Goal: Task Accomplishment & Management: Complete application form

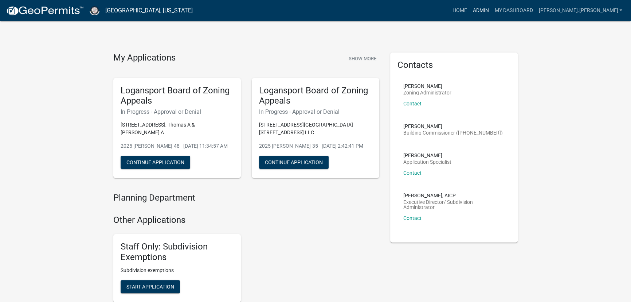
click at [492, 11] on link "Admin" at bounding box center [481, 11] width 22 height 14
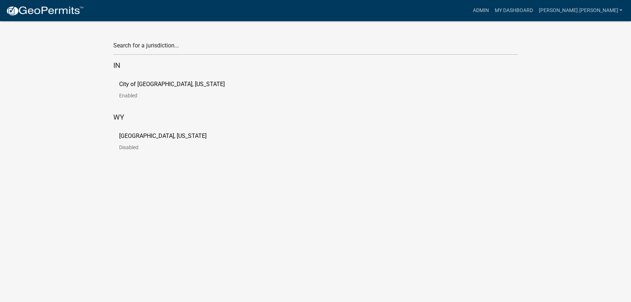
click at [136, 86] on p "City of [GEOGRAPHIC_DATA], [US_STATE]" at bounding box center [172, 84] width 106 height 6
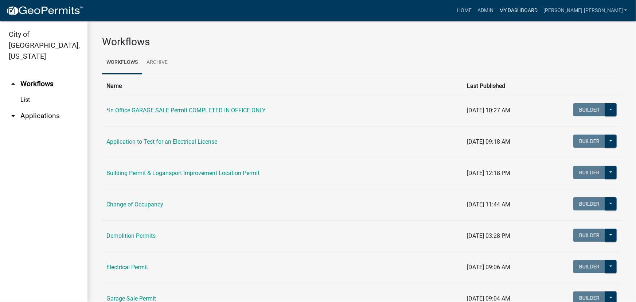
click at [540, 9] on link "My Dashboard" at bounding box center [518, 11] width 44 height 14
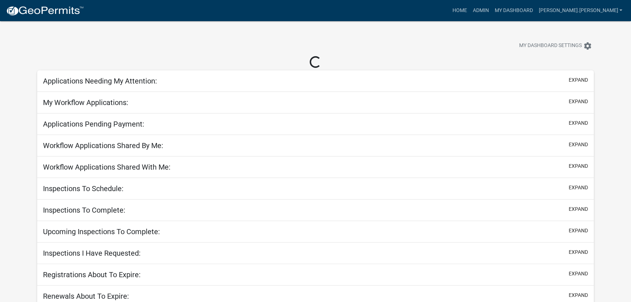
select select "3: 100"
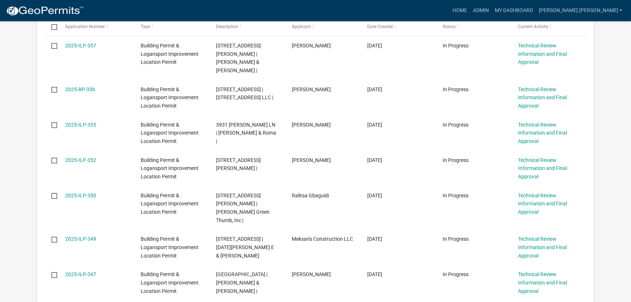
scroll to position [165, 0]
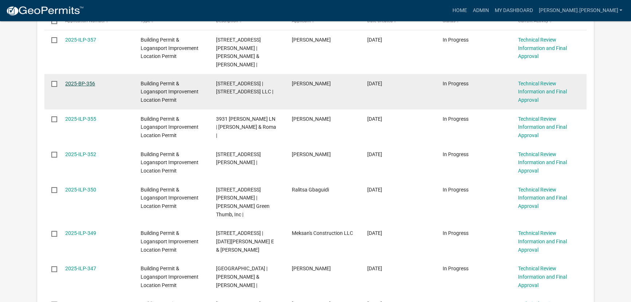
click at [82, 81] on link "2025-BP-356" at bounding box center [80, 84] width 30 height 6
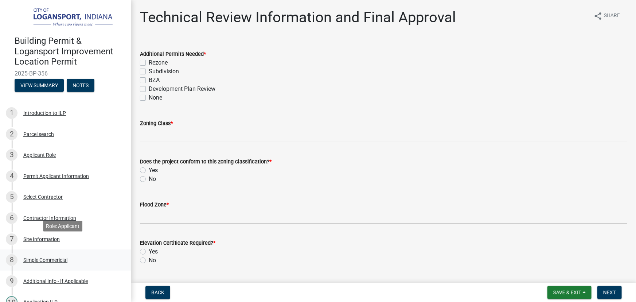
scroll to position [66, 0]
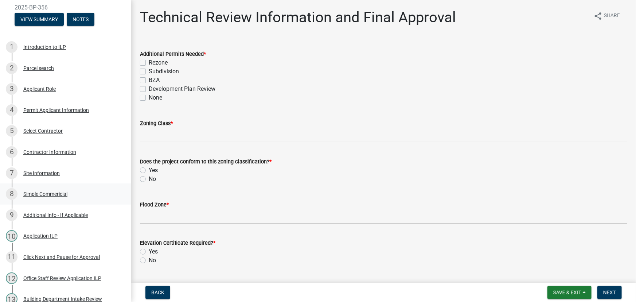
click at [46, 192] on div "Simple Commericial" at bounding box center [45, 193] width 44 height 5
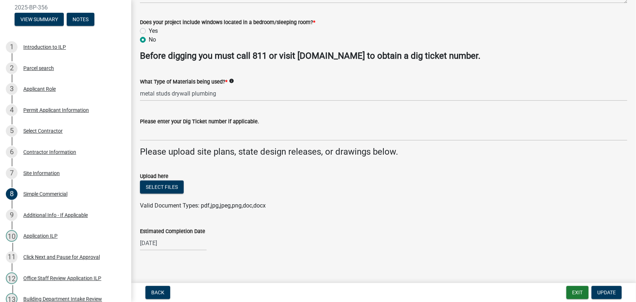
scroll to position [199, 0]
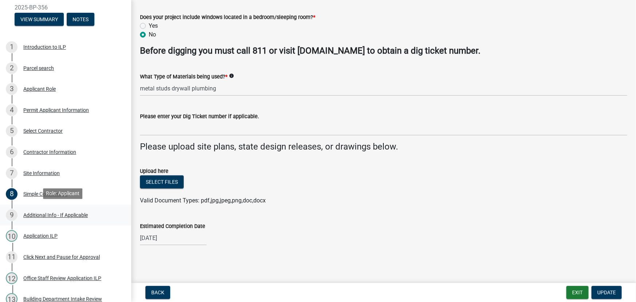
click at [55, 214] on div "Additional Info - If Applicable" at bounding box center [55, 214] width 64 height 5
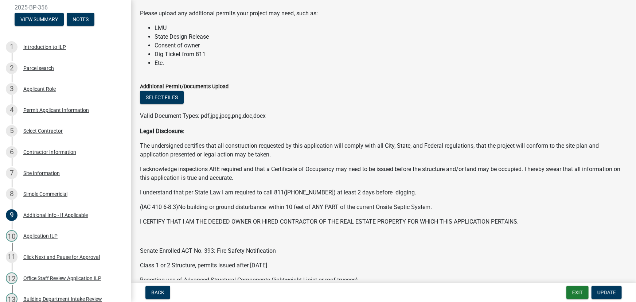
scroll to position [0, 0]
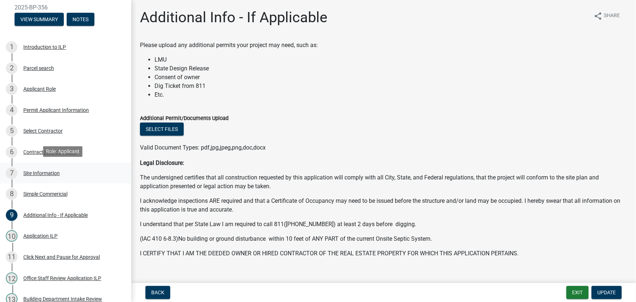
click at [30, 171] on div "Site Information" at bounding box center [41, 173] width 36 height 5
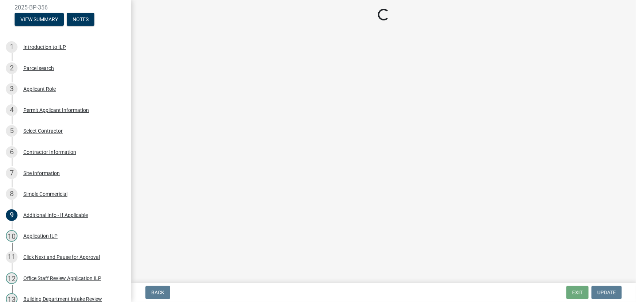
select select "418b8848-4d60-4951-8e78-d19a514e3fa7"
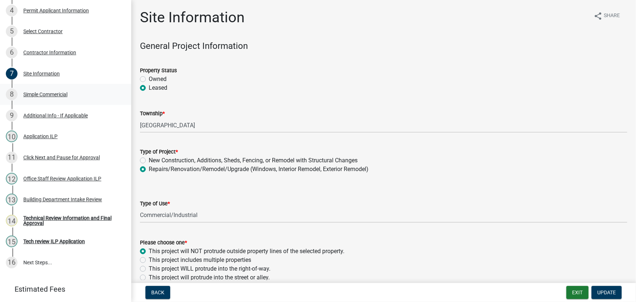
click at [36, 92] on div "Simple Commericial" at bounding box center [45, 94] width 44 height 5
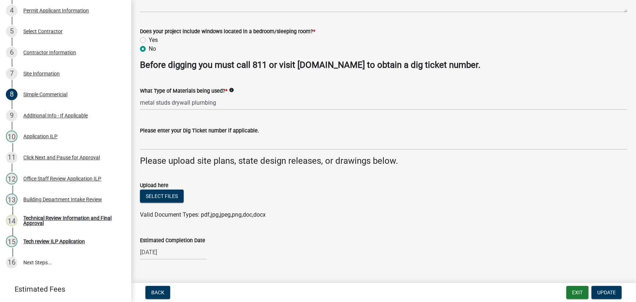
scroll to position [199, 0]
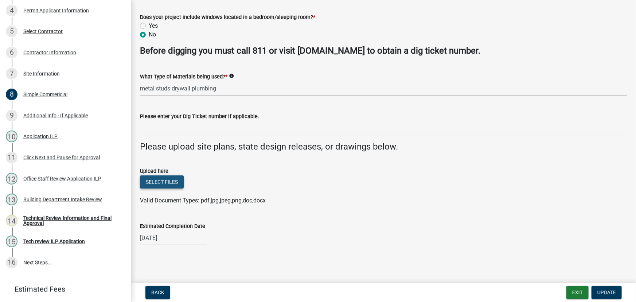
click at [161, 180] on button "Select files" at bounding box center [162, 181] width 44 height 13
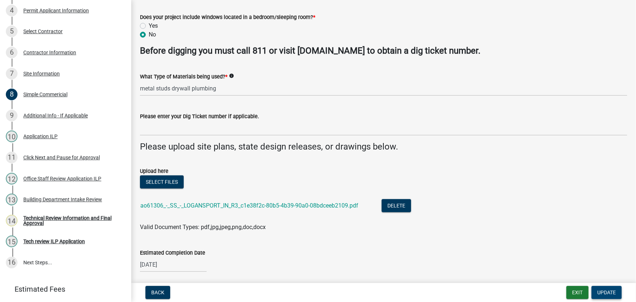
click at [610, 294] on span "Update" at bounding box center [606, 292] width 19 height 6
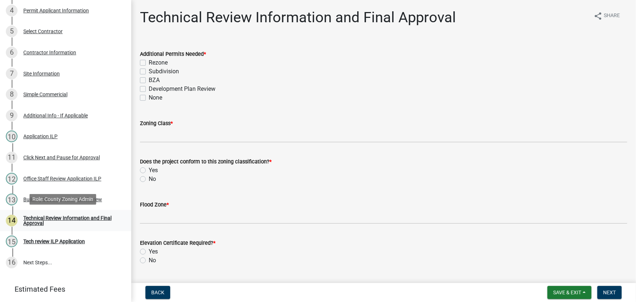
click at [39, 215] on div "Technical Review Information and Final Approval" at bounding box center [71, 220] width 96 height 10
click at [149, 97] on label "None" at bounding box center [155, 97] width 13 height 9
click at [149, 97] on input "None" at bounding box center [151, 95] width 5 height 5
checkbox input "true"
checkbox input "false"
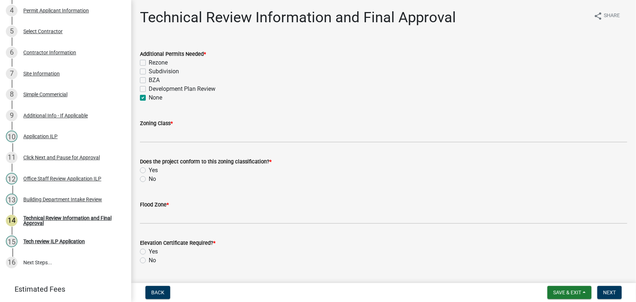
checkbox input "false"
checkbox input "true"
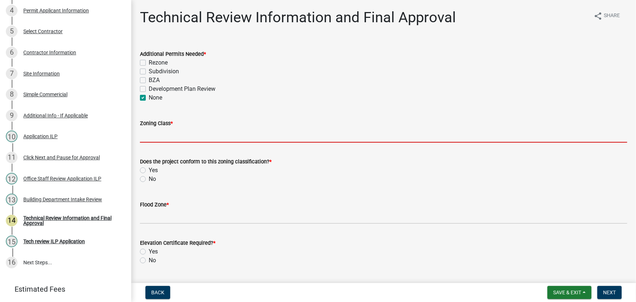
click at [153, 138] on input "Zoning Class *" at bounding box center [383, 135] width 487 height 15
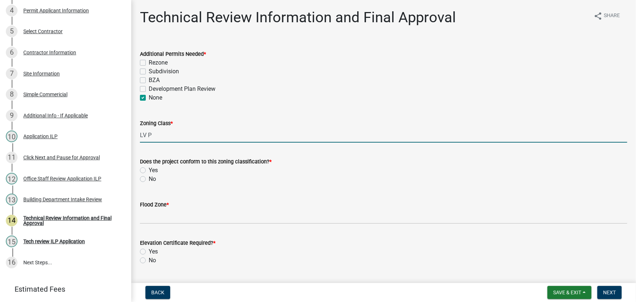
type input "LV PUD"
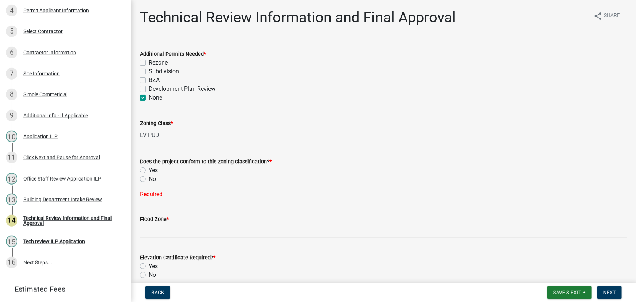
click at [149, 170] on label "Yes" at bounding box center [153, 170] width 9 height 9
click at [149, 170] on input "Yes" at bounding box center [151, 168] width 5 height 5
radio input "true"
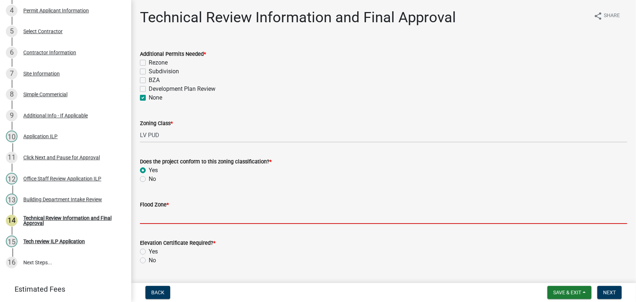
click at [157, 211] on input "Flood Zone *" at bounding box center [383, 216] width 487 height 15
type input "X"
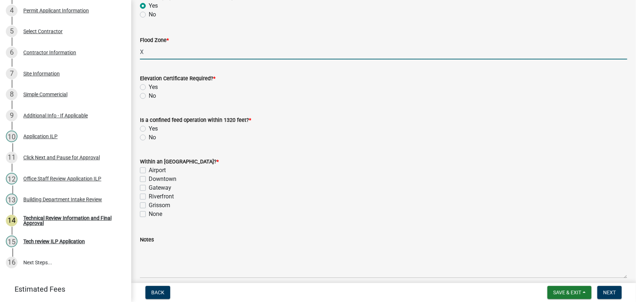
scroll to position [165, 0]
click at [149, 95] on label "No" at bounding box center [152, 94] width 7 height 9
click at [149, 95] on input "No" at bounding box center [151, 92] width 5 height 5
radio input "true"
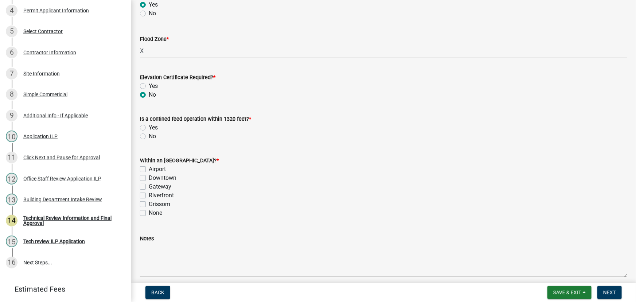
click at [149, 135] on label "No" at bounding box center [152, 136] width 7 height 9
click at [149, 135] on input "No" at bounding box center [151, 134] width 5 height 5
radio input "true"
click at [149, 213] on label "None" at bounding box center [155, 212] width 13 height 9
click at [149, 213] on input "None" at bounding box center [151, 210] width 5 height 5
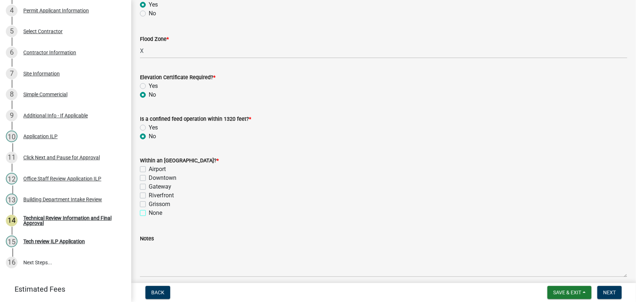
checkbox input "true"
checkbox input "false"
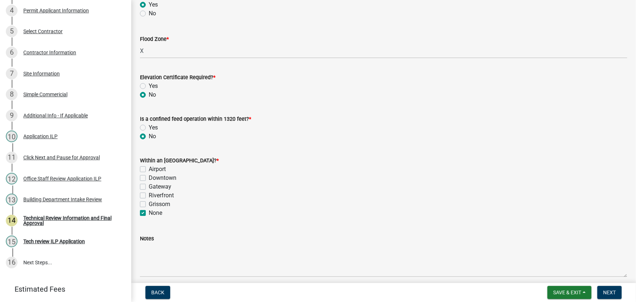
checkbox input "false"
checkbox input "true"
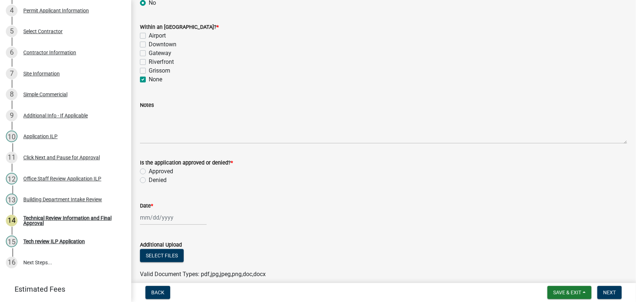
scroll to position [331, 0]
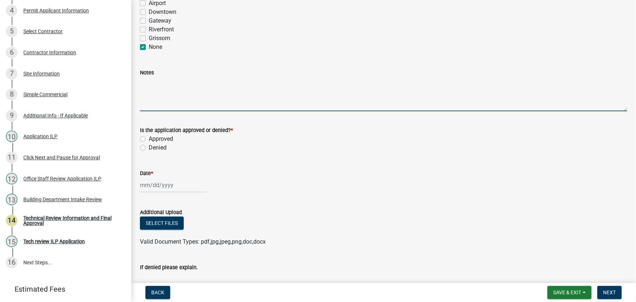
click at [148, 82] on textarea "Notes" at bounding box center [383, 94] width 487 height 34
type textarea "ARC approval for facade change and signage."
click at [149, 137] on label "Approved" at bounding box center [161, 138] width 24 height 9
click at [149, 137] on input "Approved" at bounding box center [151, 136] width 5 height 5
radio input "true"
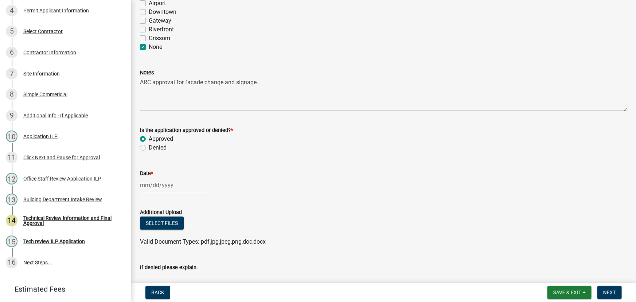
click at [153, 185] on div at bounding box center [173, 184] width 67 height 15
select select "9"
select select "2025"
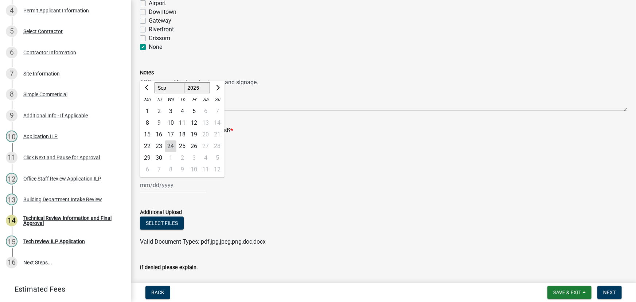
click at [171, 142] on div "24" at bounding box center [171, 146] width 12 height 12
type input "[DATE]"
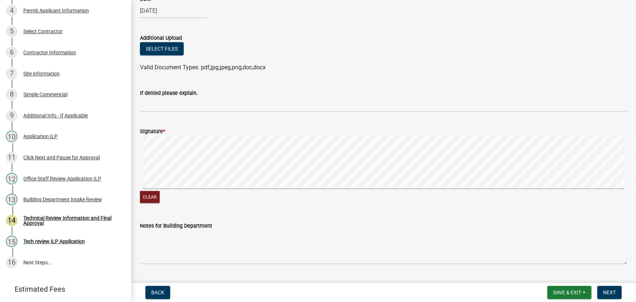
scroll to position [524, 0]
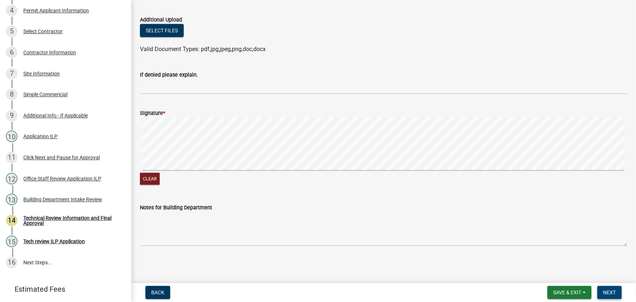
click at [609, 295] on span "Next" at bounding box center [609, 292] width 13 height 6
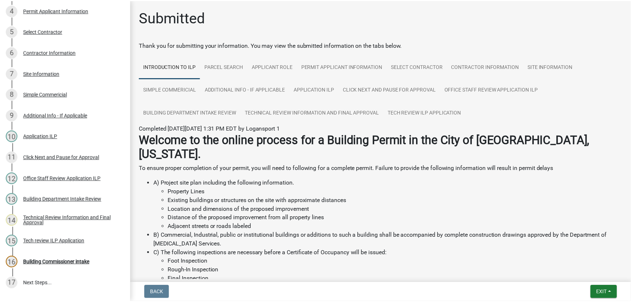
scroll to position [186, 0]
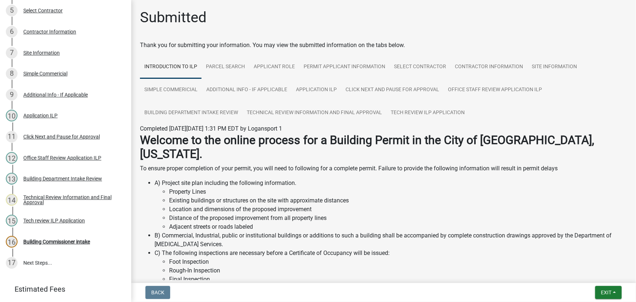
click at [265, 16] on div "Submitted" at bounding box center [383, 20] width 487 height 23
click at [612, 288] on button "Exit" at bounding box center [608, 292] width 27 height 13
click at [590, 276] on button "Save & Exit" at bounding box center [592, 273] width 58 height 17
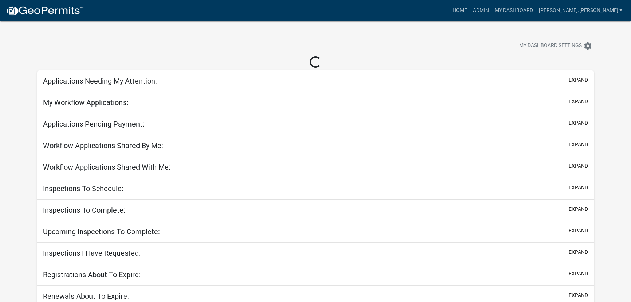
select select "3: 100"
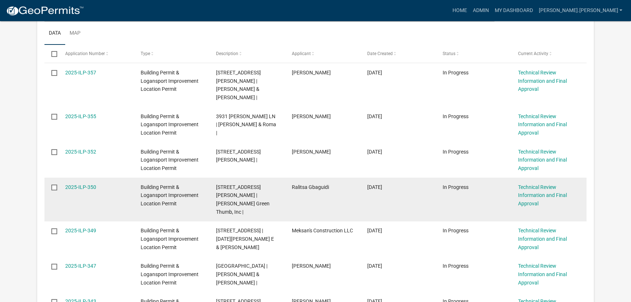
scroll to position [132, 0]
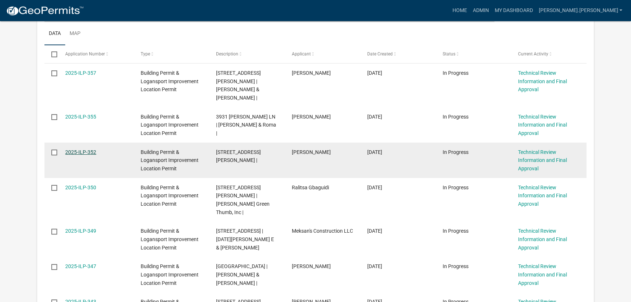
click at [81, 149] on link "2025-ILP-352" at bounding box center [80, 152] width 31 height 6
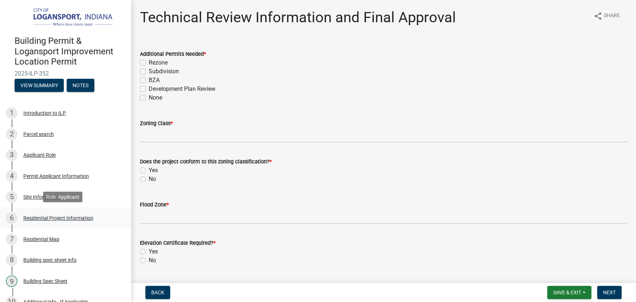
click at [50, 215] on div "Residential Project Information" at bounding box center [58, 217] width 70 height 5
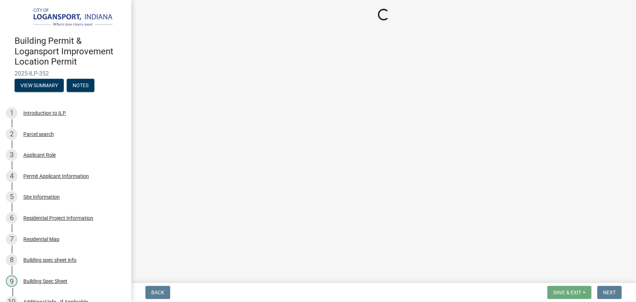
select select "b8a7655a-e911-4aac-a321-69e5bfba2fef"
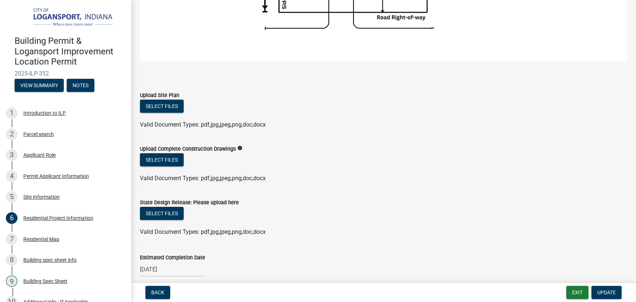
scroll to position [1374, 0]
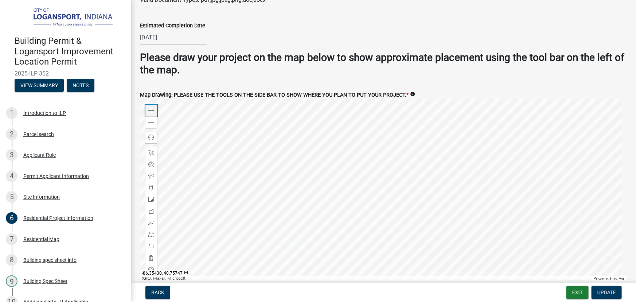
click at [153, 107] on span at bounding box center [151, 110] width 6 height 6
click at [349, 177] on div at bounding box center [383, 190] width 487 height 182
click at [43, 175] on div "Permit Applicant Information" at bounding box center [56, 175] width 66 height 5
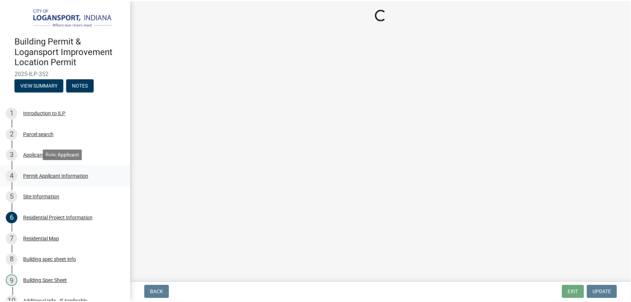
scroll to position [0, 0]
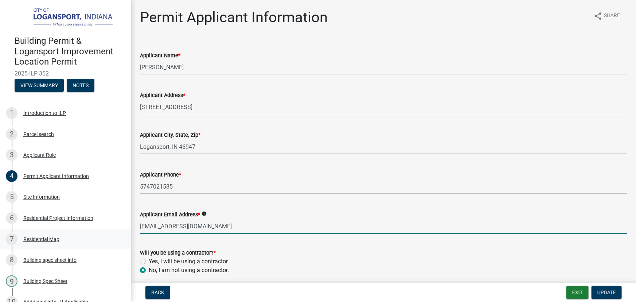
drag, startPoint x: 214, startPoint y: 225, endPoint x: 126, endPoint y: 227, distance: 88.6
click at [126, 227] on div "Building Permit & Logansport Improvement Location Permit 2025-ILP-352 View Summ…" at bounding box center [318, 151] width 636 height 302
click at [80, 83] on button "Notes" at bounding box center [81, 85] width 28 height 13
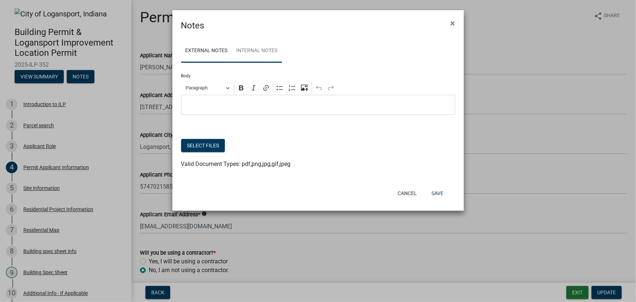
click at [266, 54] on link "Internal Notes" at bounding box center [257, 50] width 50 height 23
click at [235, 103] on p "Editor editing area: main. Press Alt+0 for help." at bounding box center [318, 105] width 266 height 9
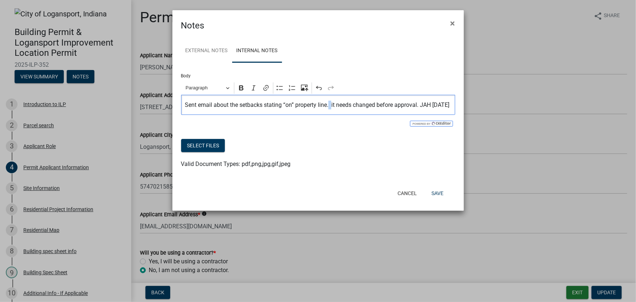
click at [332, 104] on p "Sent email about the setbacks stating “on” property line. it needs changed befo…" at bounding box center [318, 105] width 266 height 9
click at [430, 200] on button "Save" at bounding box center [438, 193] width 24 height 13
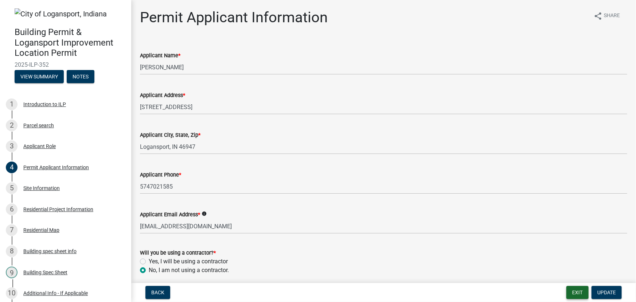
click at [578, 293] on button "Exit" at bounding box center [577, 292] width 22 height 13
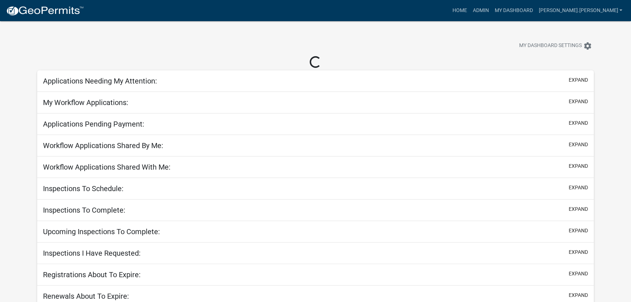
select select "3: 100"
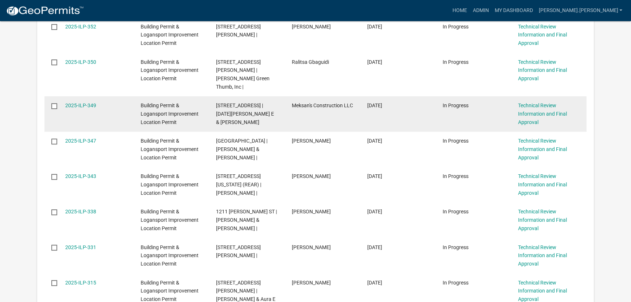
scroll to position [265, 0]
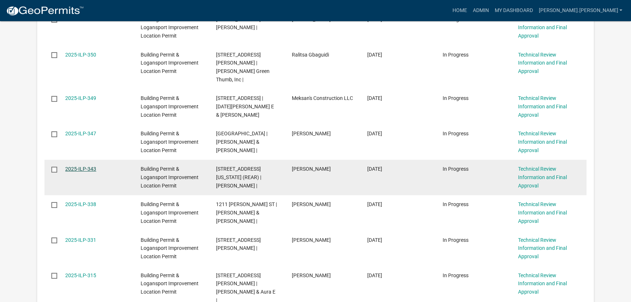
click at [79, 166] on link "2025-ILP-343" at bounding box center [80, 169] width 31 height 6
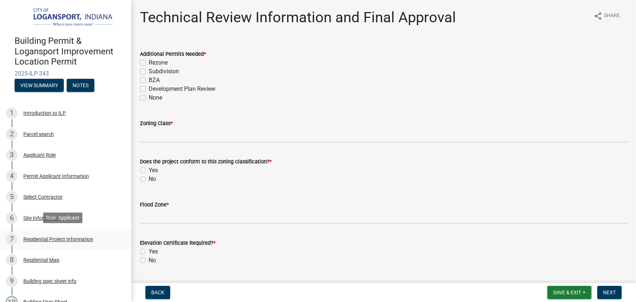
click at [49, 236] on div "Residential Project Information" at bounding box center [58, 238] width 70 height 5
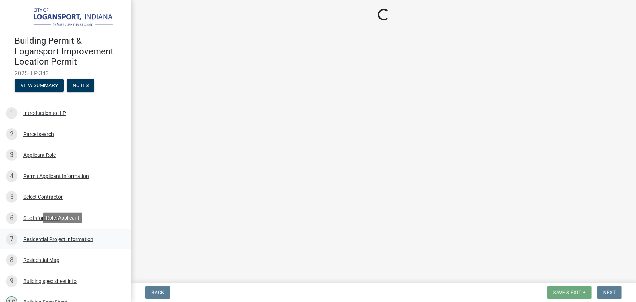
select select "379f7339-6ec9-4c1f-82ba-971c465cc0e0"
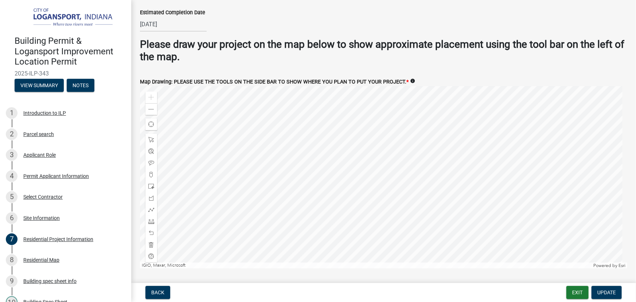
scroll to position [1424, 0]
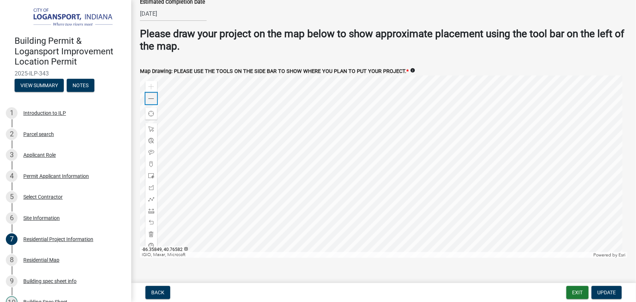
click at [151, 98] on span at bounding box center [151, 99] width 6 height 6
click at [150, 98] on span at bounding box center [151, 99] width 6 height 6
click at [151, 88] on div "Zoom in" at bounding box center [151, 87] width 12 height 12
click at [265, 155] on div at bounding box center [383, 166] width 487 height 182
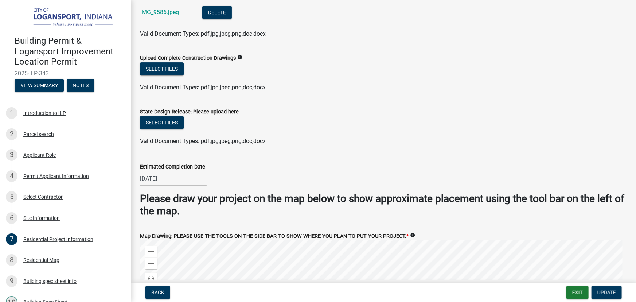
scroll to position [1259, 0]
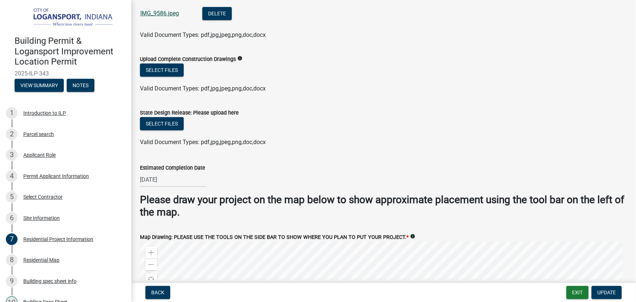
click at [161, 11] on link "IMG_9586.jpeg" at bounding box center [159, 13] width 39 height 7
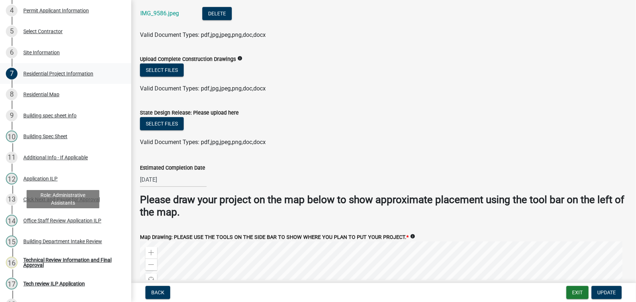
scroll to position [199, 0]
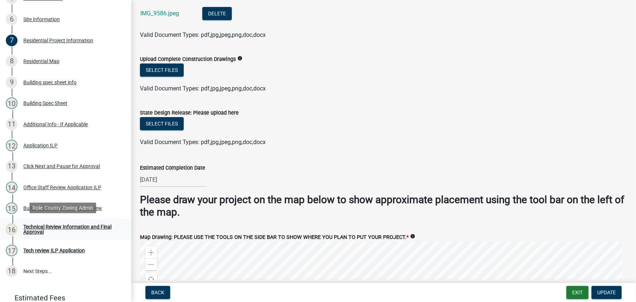
click at [36, 224] on div "Technical Review Information and Final Approval" at bounding box center [71, 229] width 96 height 10
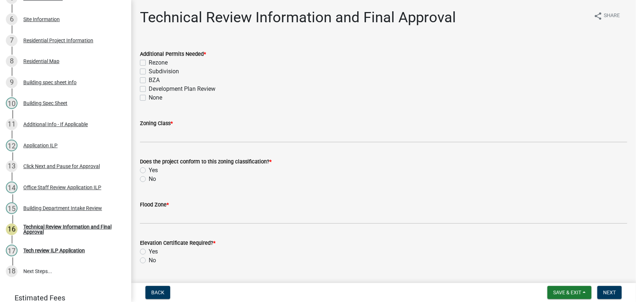
click at [149, 97] on label "None" at bounding box center [155, 97] width 13 height 9
click at [149, 97] on input "None" at bounding box center [151, 95] width 5 height 5
checkbox input "true"
checkbox input "false"
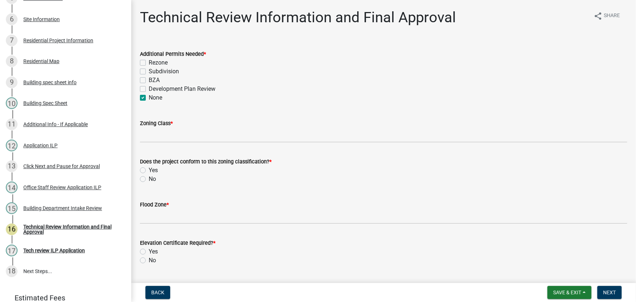
checkbox input "false"
checkbox input "true"
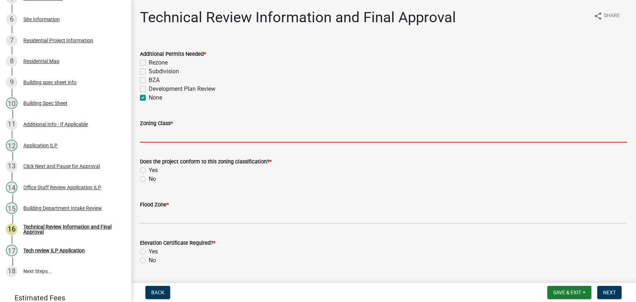
click at [155, 137] on input "Zoning Class *" at bounding box center [383, 135] width 487 height 15
type input "NB"
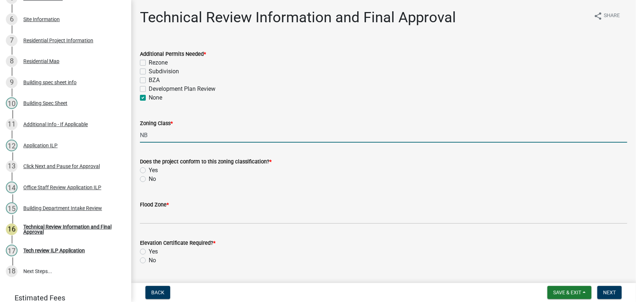
click at [149, 169] on label "Yes" at bounding box center [153, 170] width 9 height 9
click at [149, 169] on input "Yes" at bounding box center [151, 168] width 5 height 5
radio input "true"
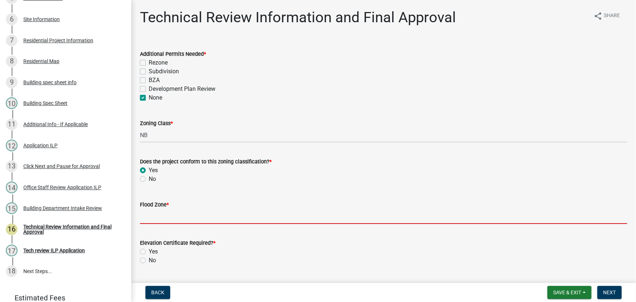
click at [160, 220] on input "Flood Zone *" at bounding box center [383, 216] width 487 height 15
type input "X"
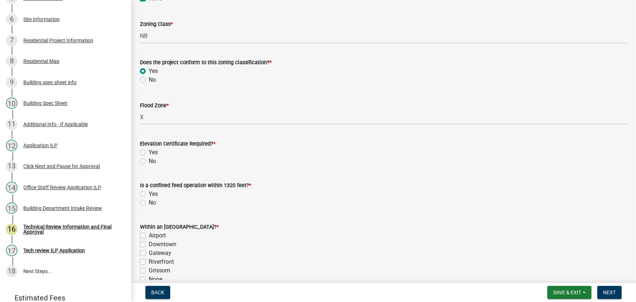
scroll to position [165, 0]
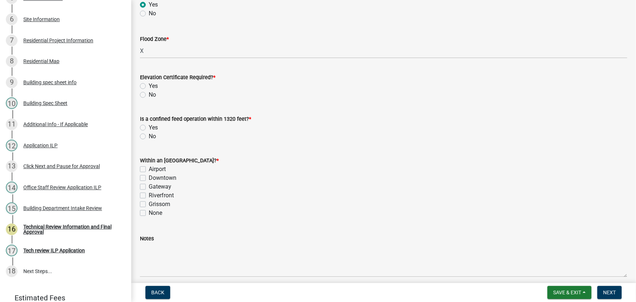
click at [149, 94] on label "No" at bounding box center [152, 94] width 7 height 9
click at [149, 94] on input "No" at bounding box center [151, 92] width 5 height 5
radio input "true"
click at [149, 136] on label "No" at bounding box center [152, 136] width 7 height 9
click at [149, 136] on input "No" at bounding box center [151, 134] width 5 height 5
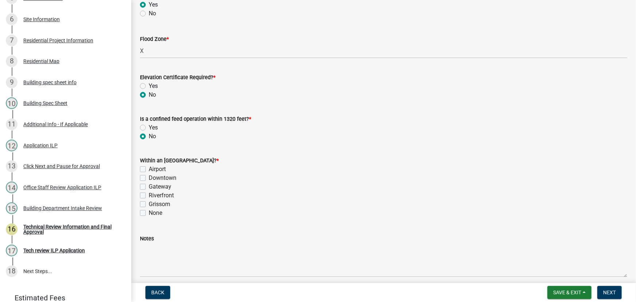
radio input "true"
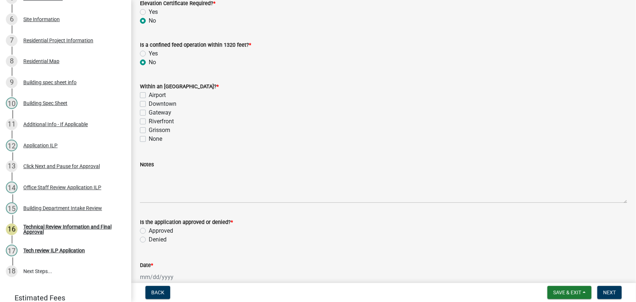
scroll to position [265, 0]
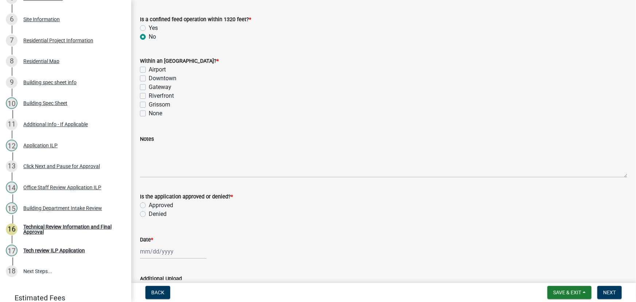
click at [149, 113] on label "None" at bounding box center [155, 113] width 13 height 9
click at [149, 113] on input "None" at bounding box center [151, 111] width 5 height 5
checkbox input "true"
checkbox input "false"
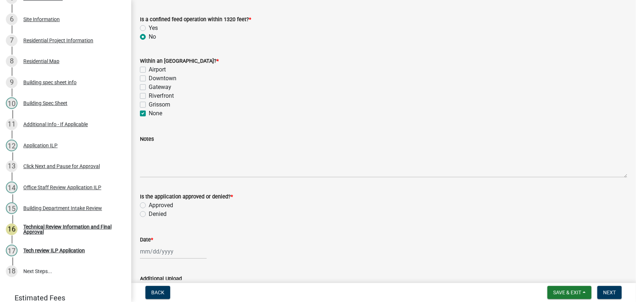
checkbox input "false"
checkbox input "true"
click at [149, 204] on label "Approved" at bounding box center [161, 205] width 24 height 9
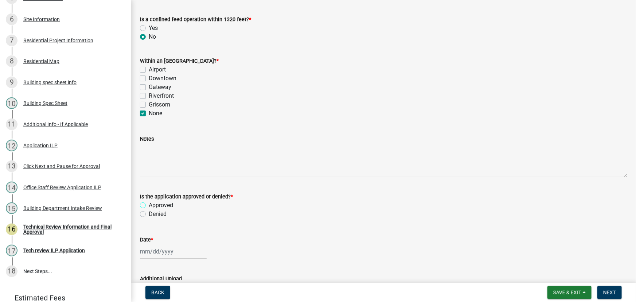
click at [149, 204] on input "Approved" at bounding box center [151, 203] width 5 height 5
radio input "true"
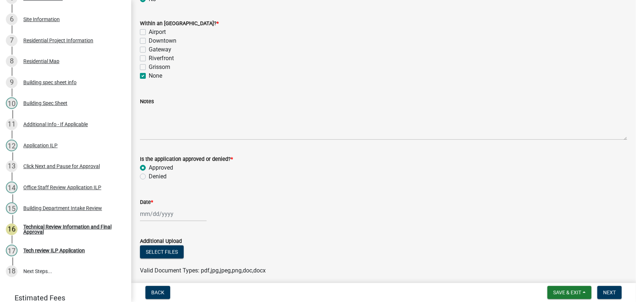
scroll to position [364, 0]
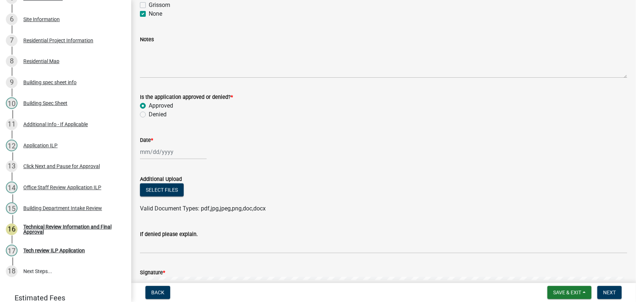
click at [158, 153] on div at bounding box center [173, 151] width 67 height 15
select select "9"
select select "2025"
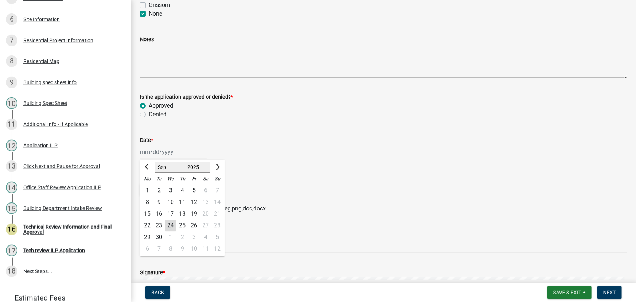
click at [173, 226] on div "24" at bounding box center [171, 226] width 12 height 12
type input "[DATE]"
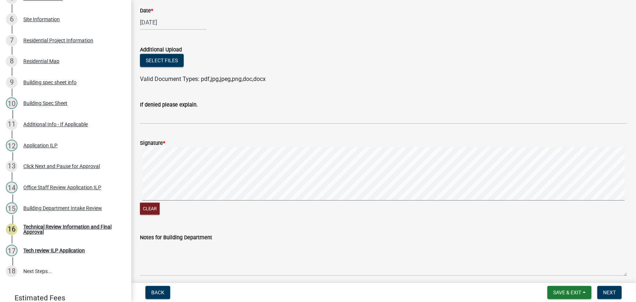
scroll to position [524, 0]
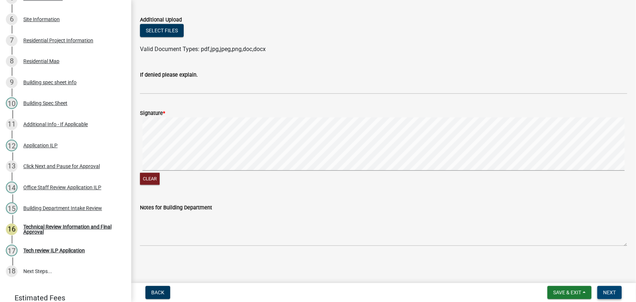
click at [602, 290] on button "Next" at bounding box center [609, 292] width 24 height 13
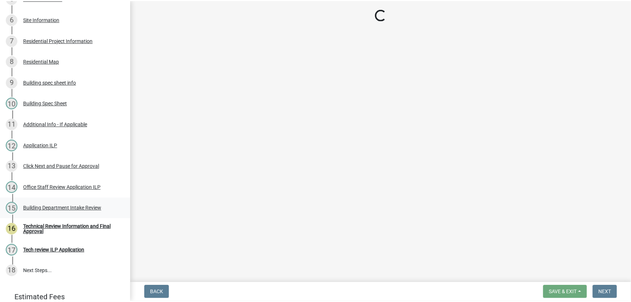
scroll to position [220, 0]
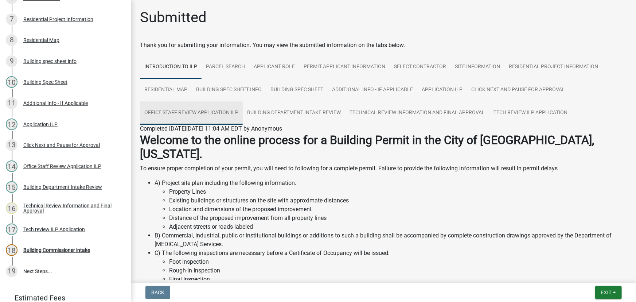
click at [221, 109] on link "Office Staff Review Application ILP" at bounding box center [191, 112] width 103 height 23
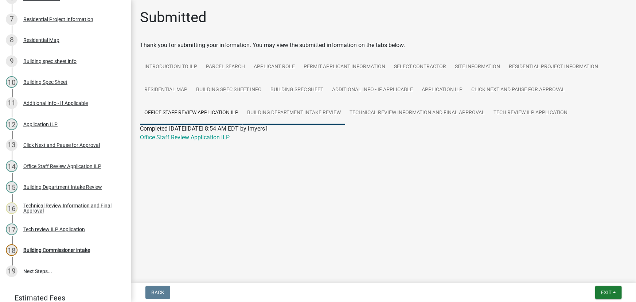
click at [306, 112] on link "Building Department Intake Review" at bounding box center [294, 112] width 102 height 23
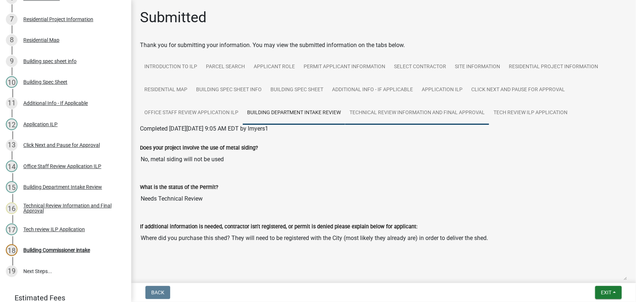
click at [381, 111] on link "Technical Review Information and Final Approval" at bounding box center [417, 112] width 144 height 23
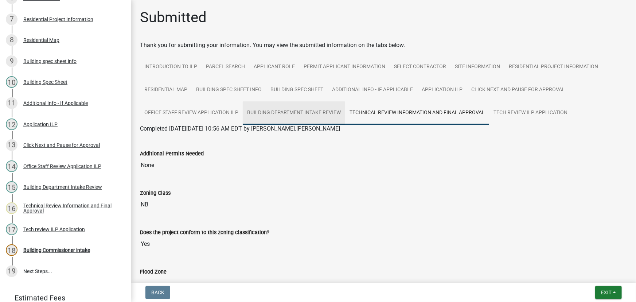
click at [297, 112] on link "Building Department Intake Review" at bounding box center [294, 112] width 102 height 23
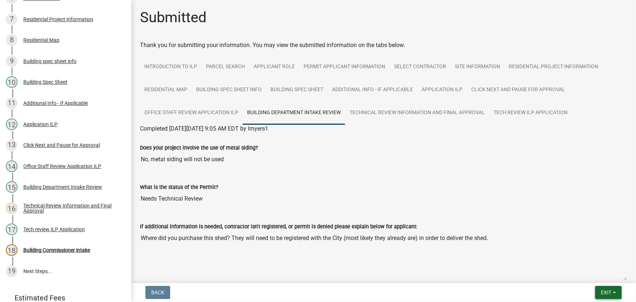
click at [617, 291] on button "Exit" at bounding box center [608, 292] width 27 height 13
click at [597, 271] on button "Save & Exit" at bounding box center [592, 273] width 58 height 17
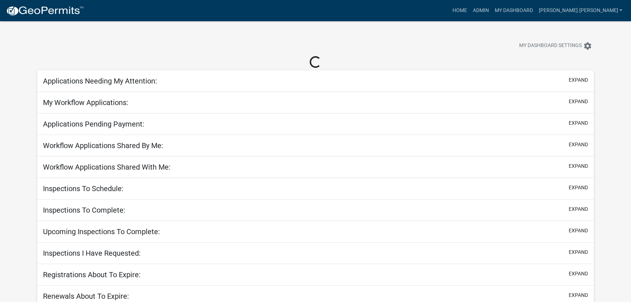
select select "3: 100"
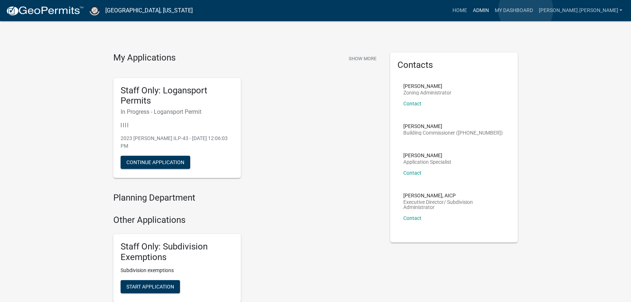
click at [492, 10] on link "Admin" at bounding box center [481, 11] width 22 height 14
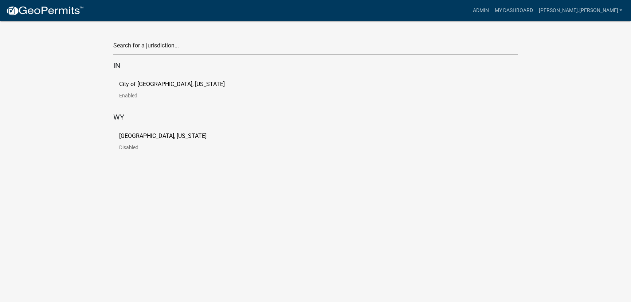
click at [136, 86] on p "City of [GEOGRAPHIC_DATA], [US_STATE]" at bounding box center [172, 84] width 106 height 6
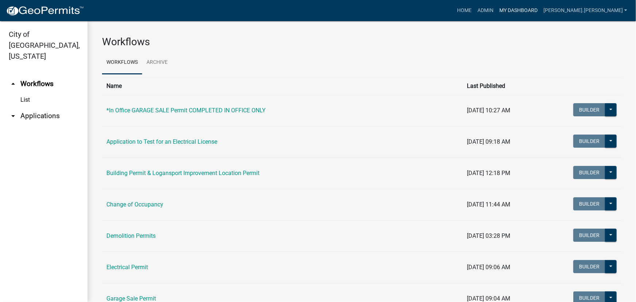
click at [540, 9] on link "My Dashboard" at bounding box center [518, 11] width 44 height 14
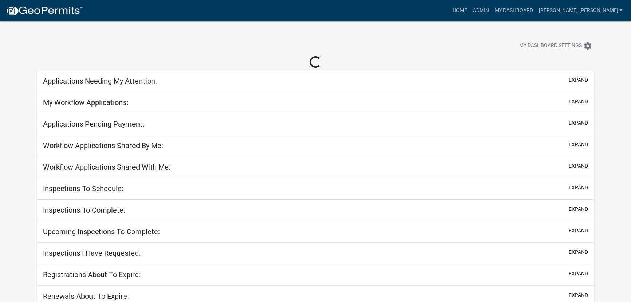
select select "3: 100"
